Goal: Task Accomplishment & Management: Manage account settings

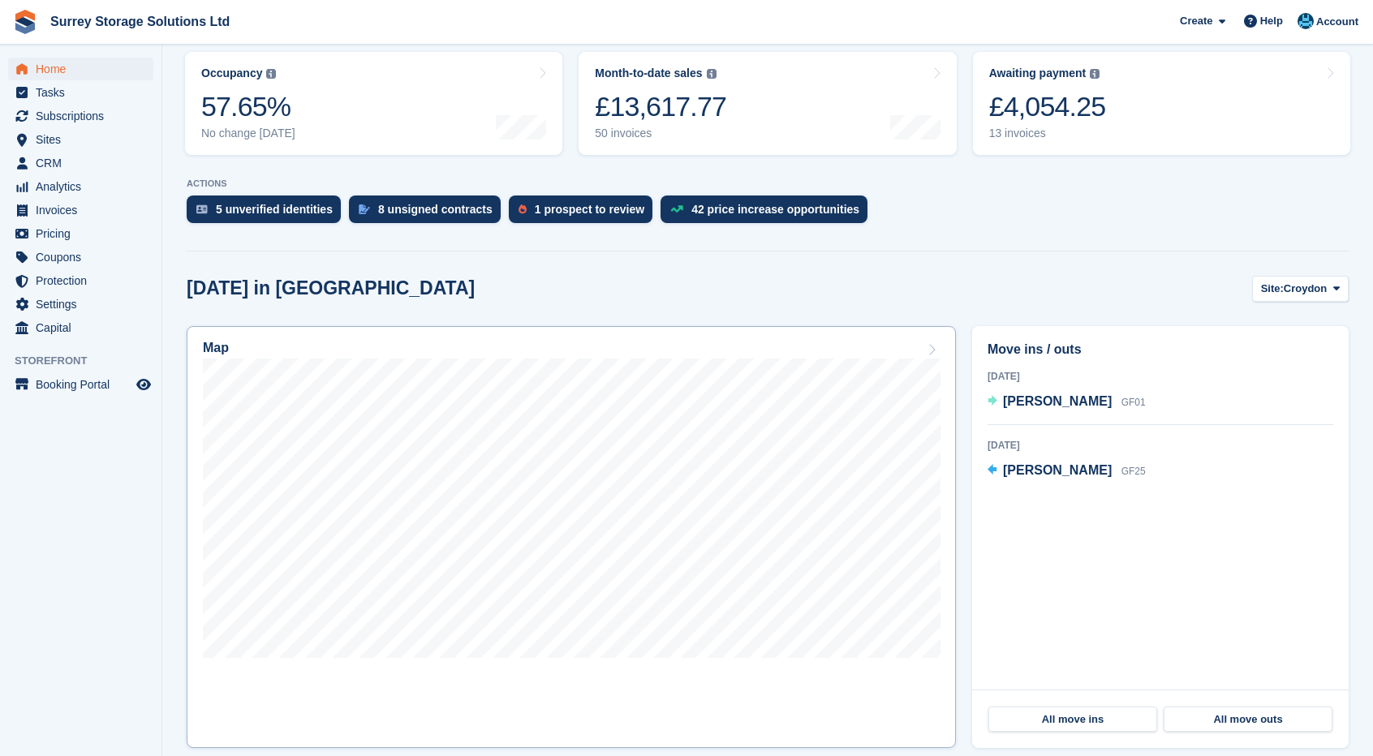
scroll to position [325, 0]
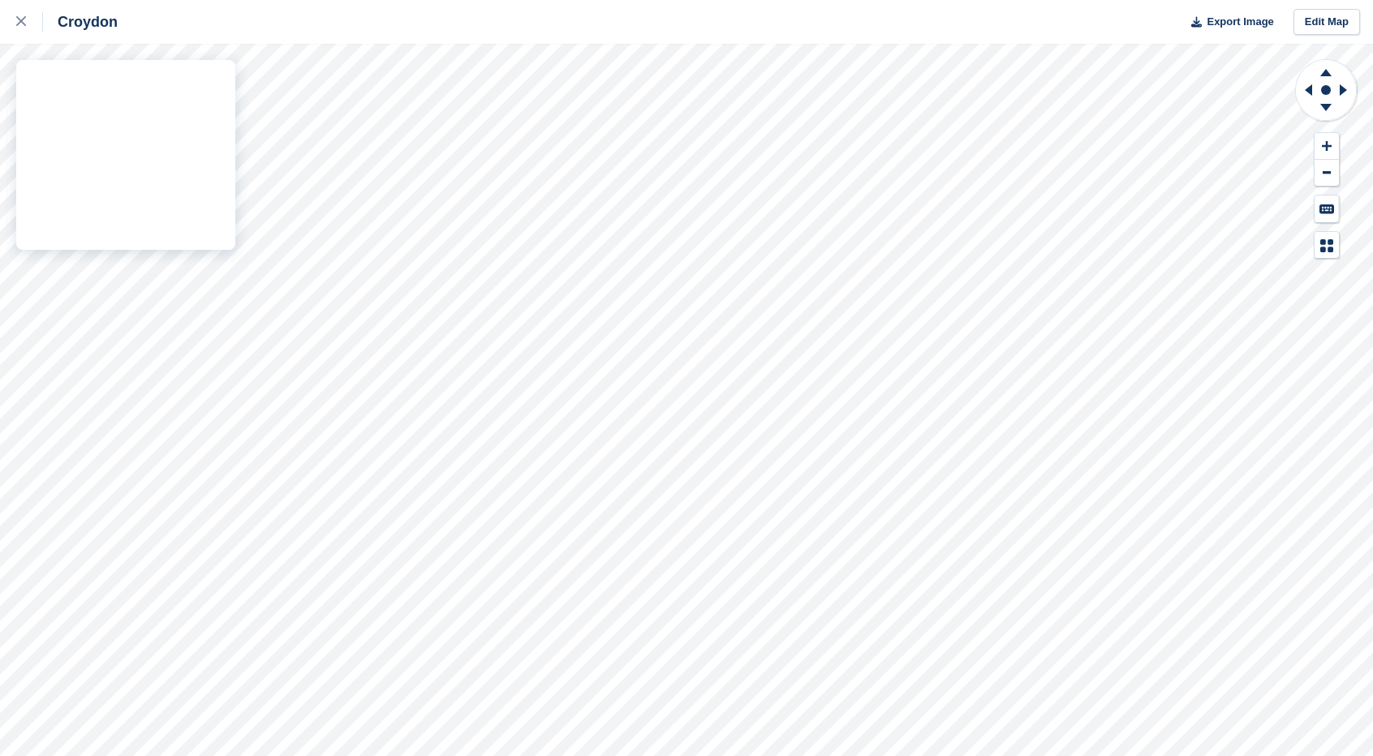
click at [189, 98] on div "Croydon Export Image Edit Map" at bounding box center [686, 378] width 1373 height 756
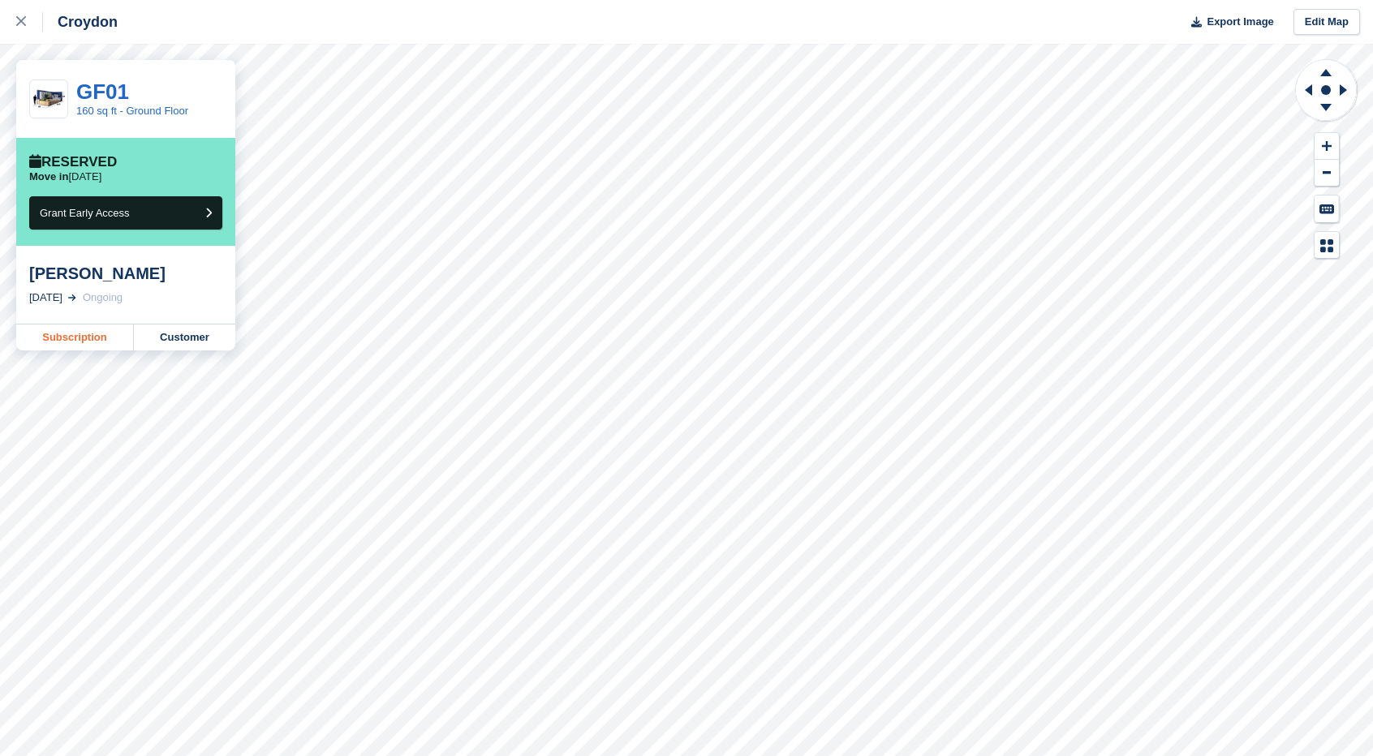
click at [121, 345] on link "Subscription" at bounding box center [75, 338] width 118 height 26
click at [19, 28] on div at bounding box center [29, 21] width 27 height 19
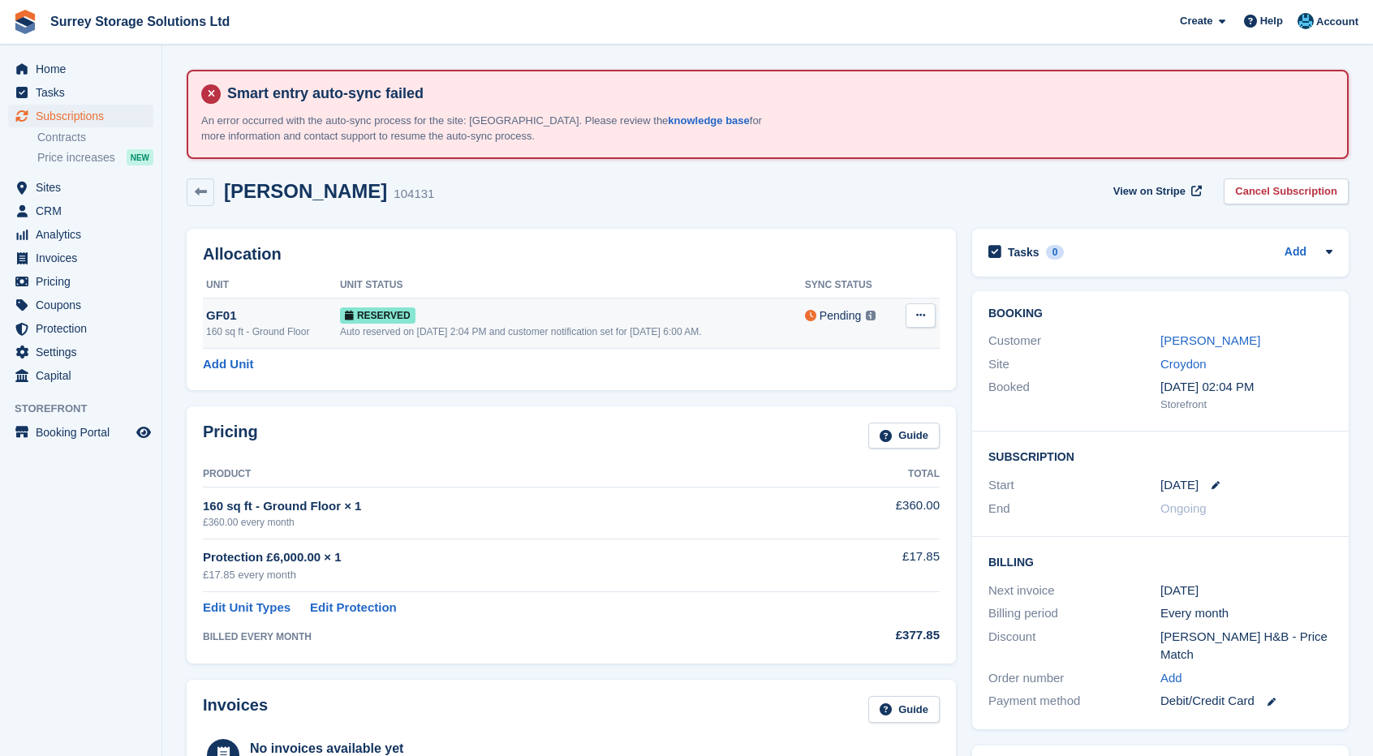
click at [925, 314] on button at bounding box center [920, 315] width 30 height 24
click at [858, 389] on p "Deallocate" at bounding box center [857, 382] width 141 height 21
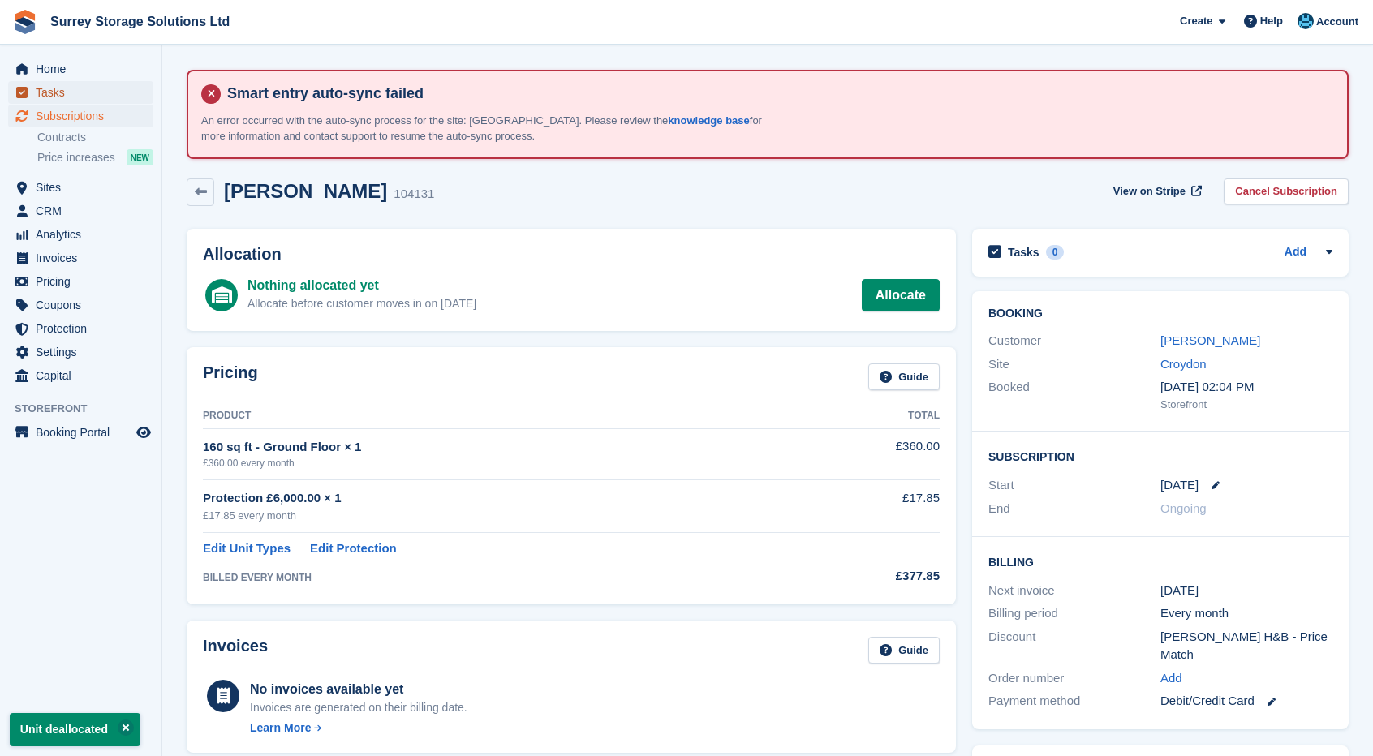
click at [104, 83] on span "Tasks" at bounding box center [84, 92] width 97 height 23
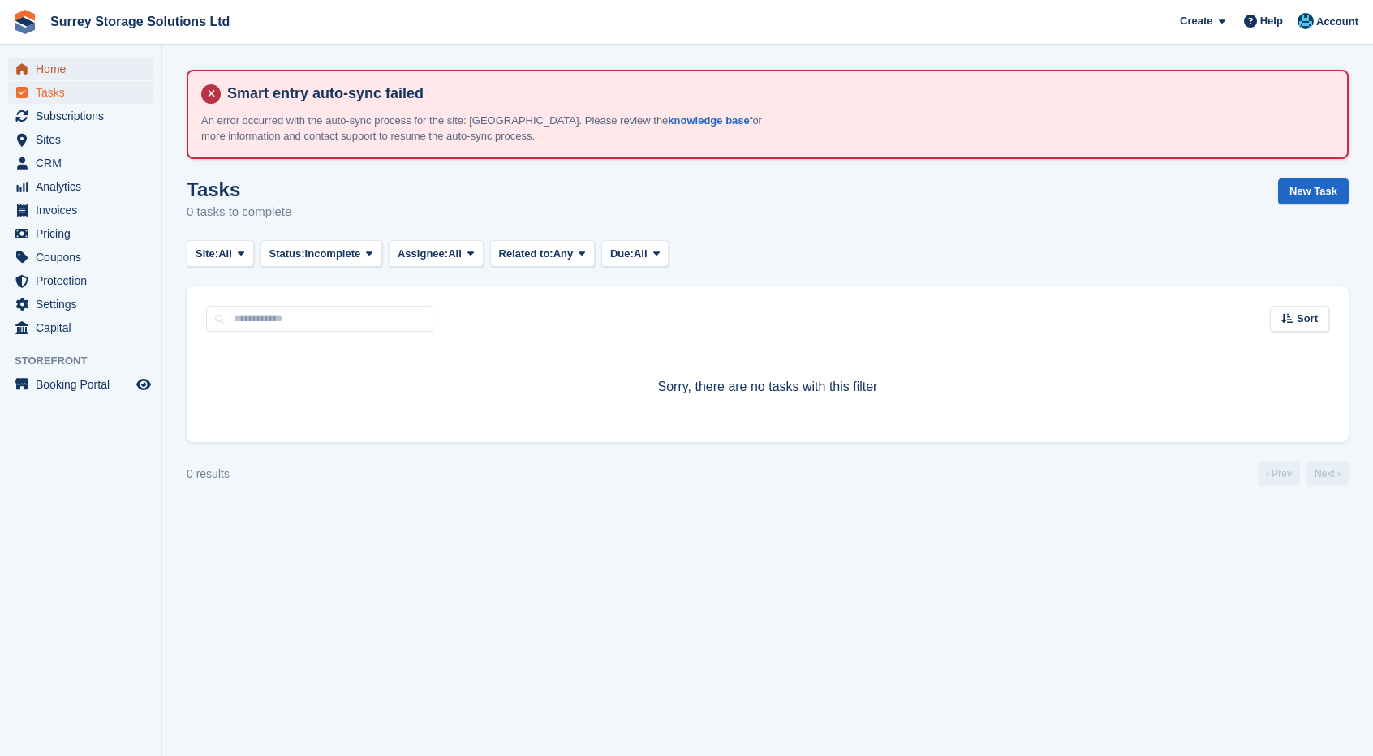
click at [103, 72] on span "Home" at bounding box center [84, 69] width 97 height 23
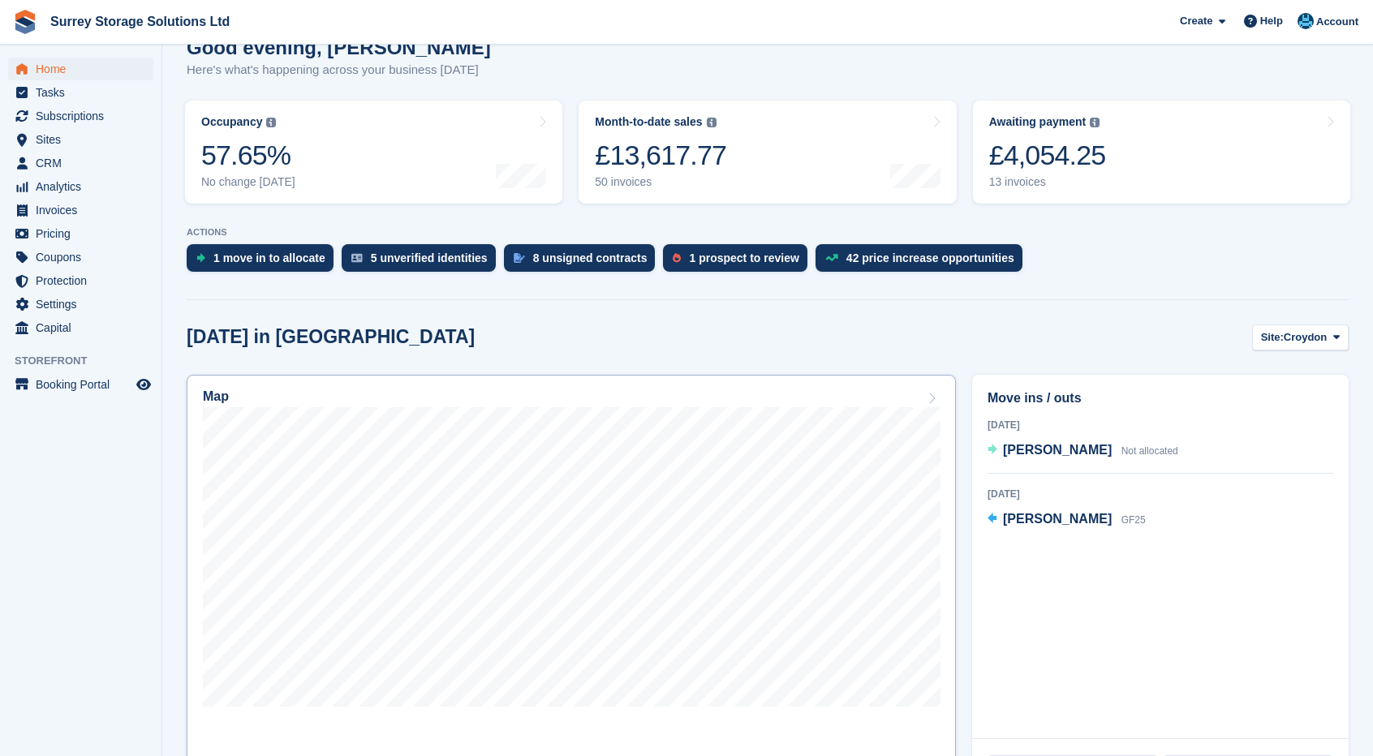
scroll to position [325, 0]
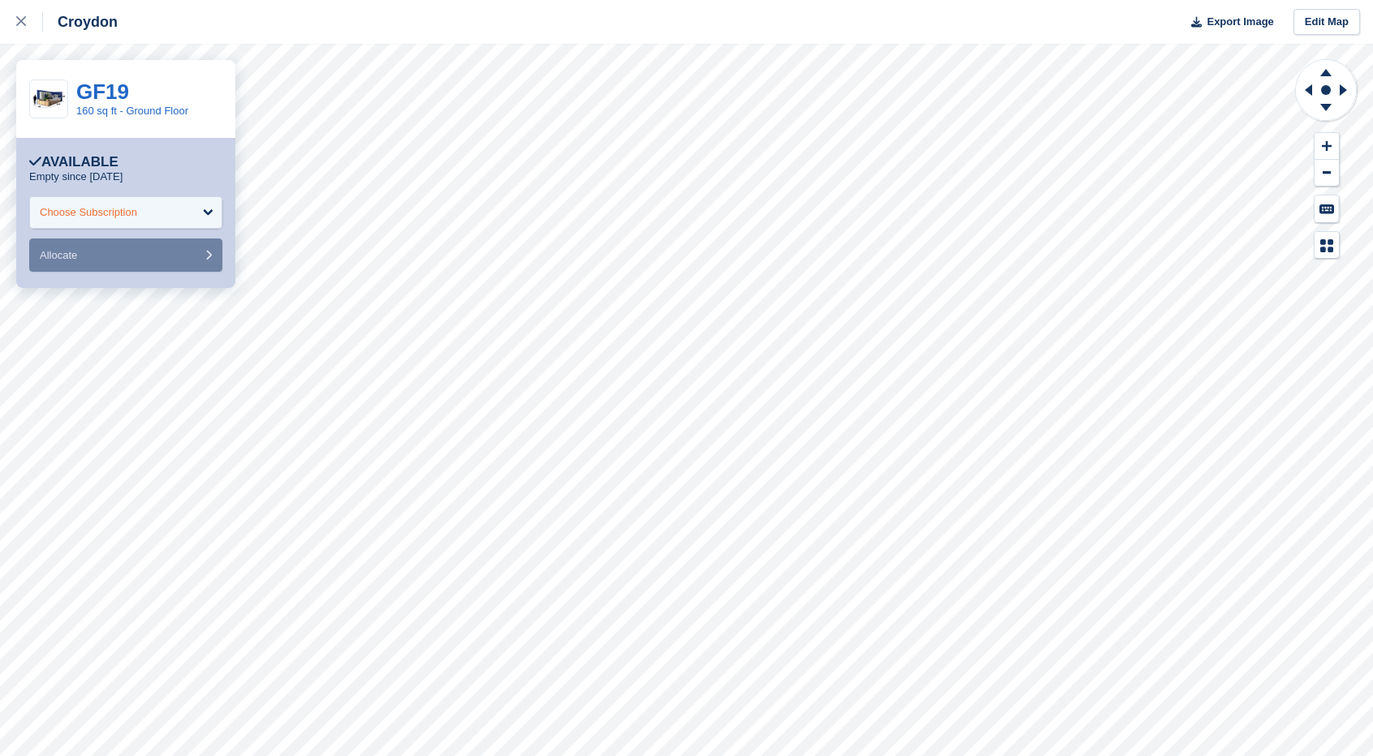
click at [125, 212] on div "Choose Subscription" at bounding box center [88, 212] width 97 height 16
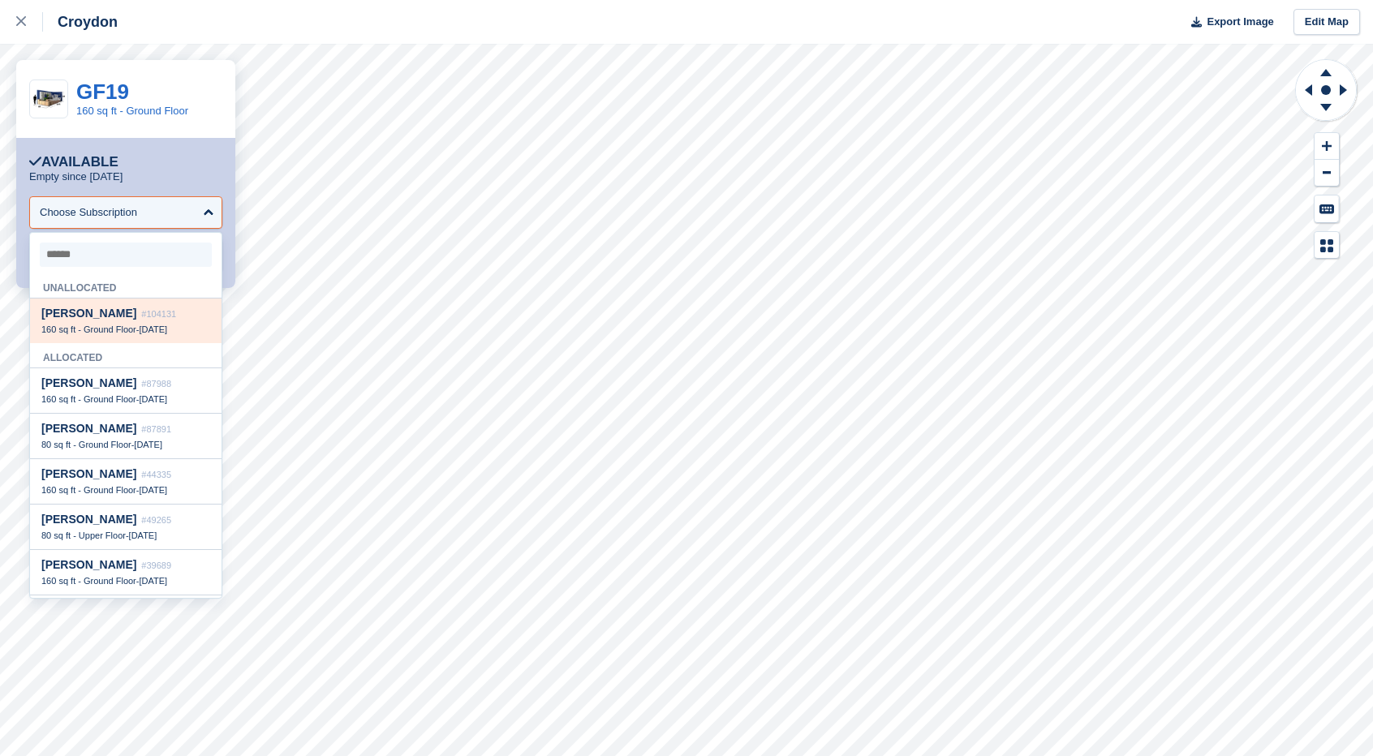
click at [141, 319] on span "#104131" at bounding box center [158, 314] width 35 height 10
select select "******"
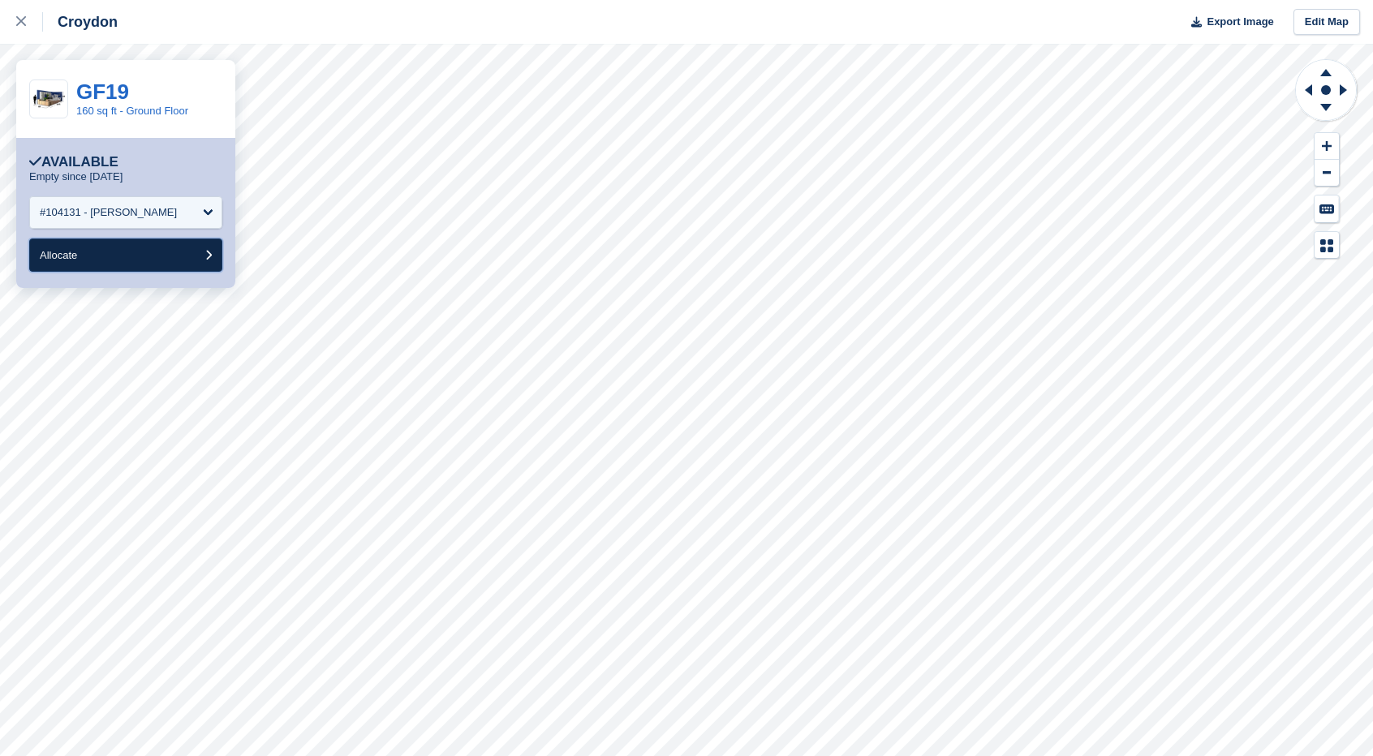
click at [123, 245] on button "Allocate" at bounding box center [125, 255] width 193 height 33
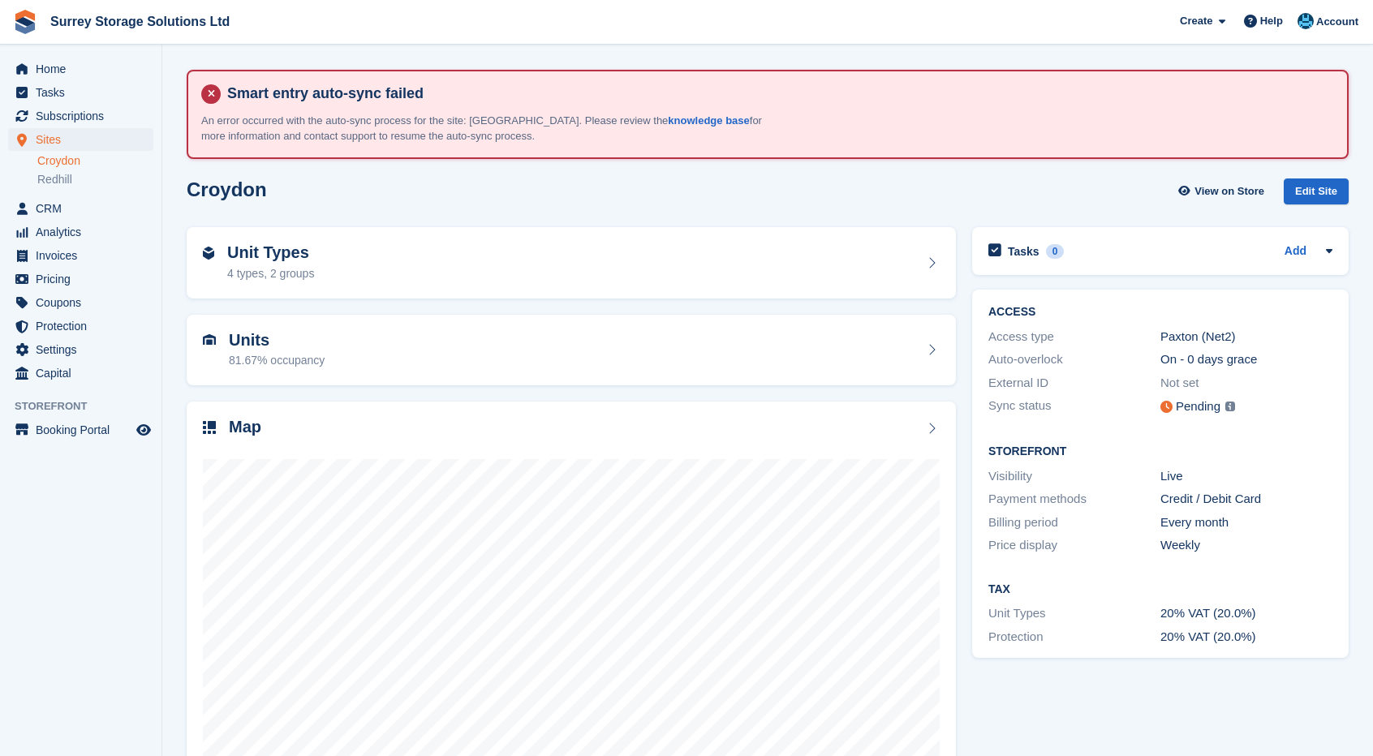
click at [636, 113] on p "An error occurred with the auto-sync process for the site: [GEOGRAPHIC_DATA]. P…" at bounding box center [485, 129] width 568 height 32
click at [668, 117] on link "knowledge base" at bounding box center [708, 120] width 81 height 12
